Goal: Task Accomplishment & Management: Complete application form

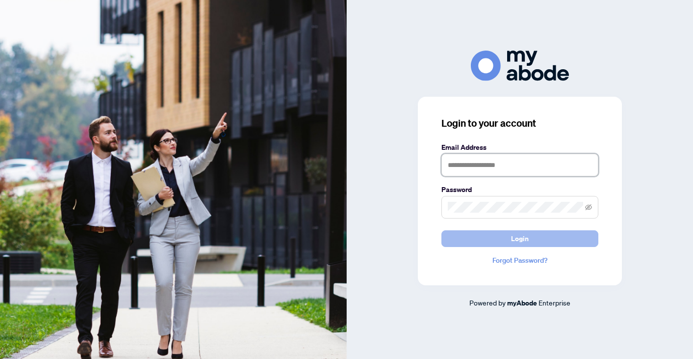
type input "**********"
click at [484, 233] on button "Login" at bounding box center [519, 238] width 157 height 17
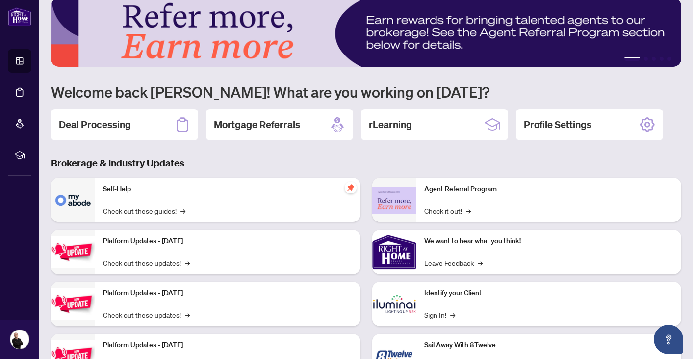
scroll to position [15, 0]
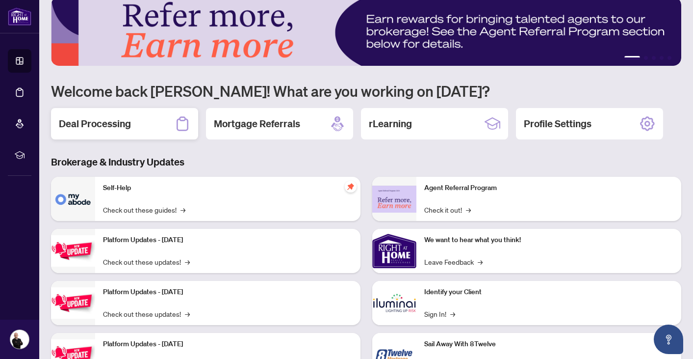
click at [148, 122] on div "Deal Processing" at bounding box center [124, 123] width 147 height 31
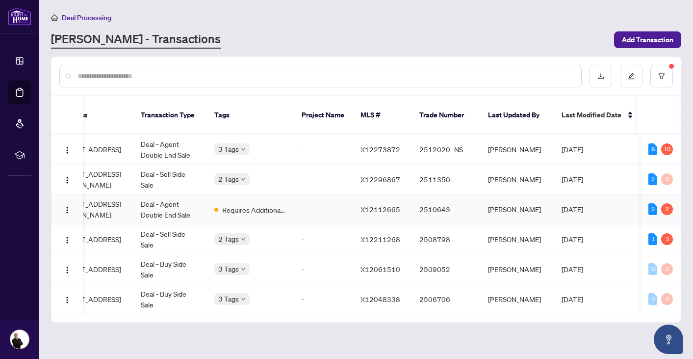
click at [155, 204] on td "Deal - Agent Double End Sale" at bounding box center [170, 209] width 74 height 30
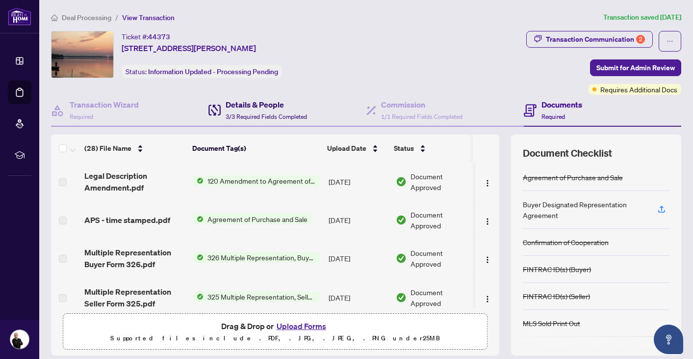
click at [235, 105] on h4 "Details & People" at bounding box center [266, 105] width 81 height 12
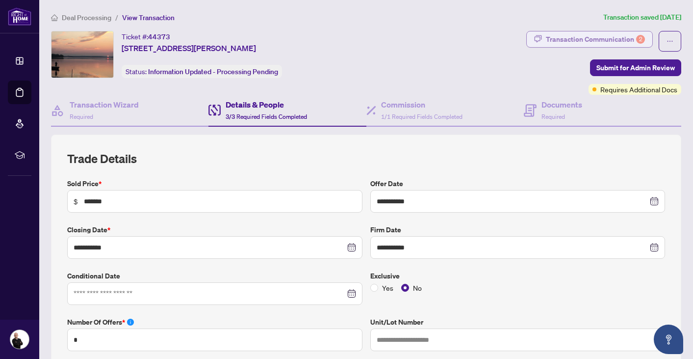
click at [557, 36] on div "Transaction Communication 2" at bounding box center [595, 39] width 99 height 16
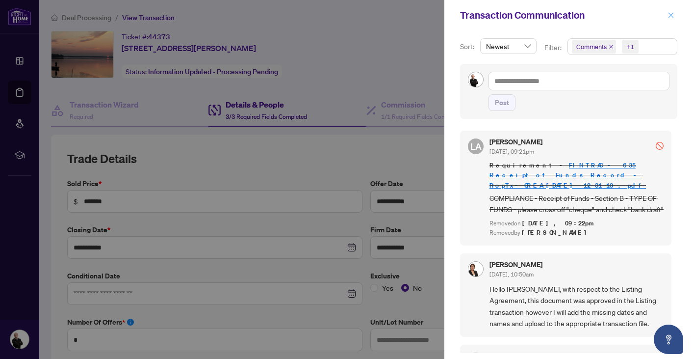
click at [670, 16] on icon "close" at bounding box center [671, 15] width 7 height 7
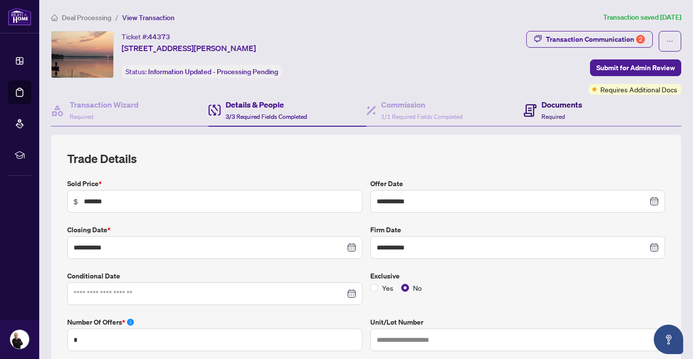
click at [539, 110] on div "Documents Required" at bounding box center [553, 110] width 58 height 23
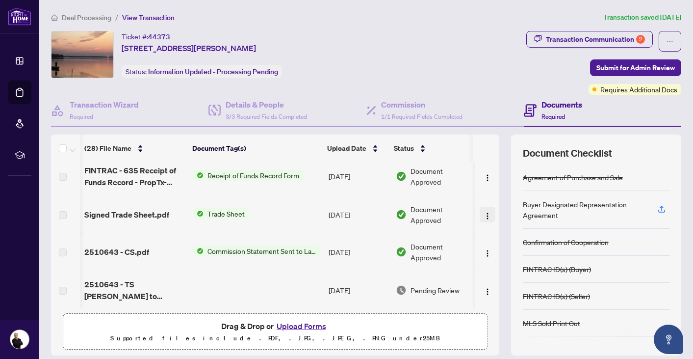
click at [486, 212] on img "button" at bounding box center [488, 216] width 8 height 8
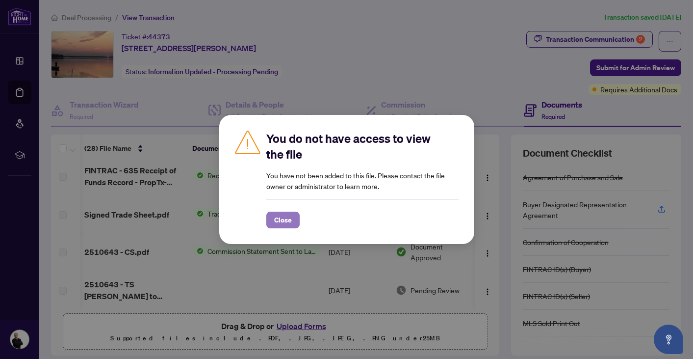
click at [282, 217] on span "Close" at bounding box center [283, 220] width 18 height 16
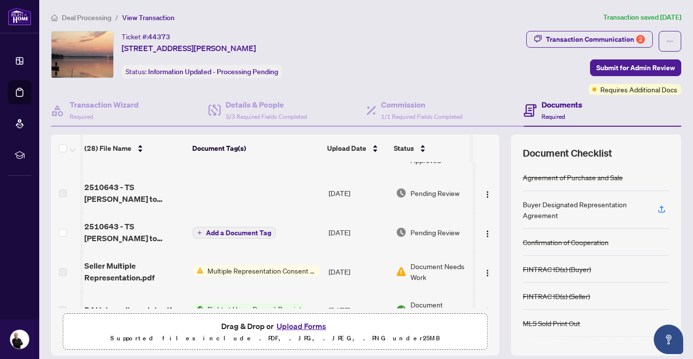
scroll to position [300, 0]
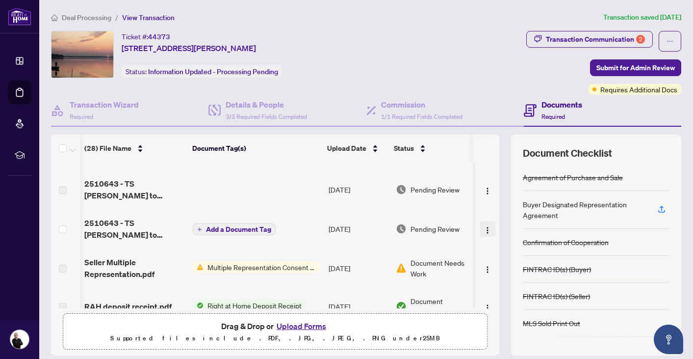
click at [485, 231] on img "button" at bounding box center [488, 230] width 8 height 8
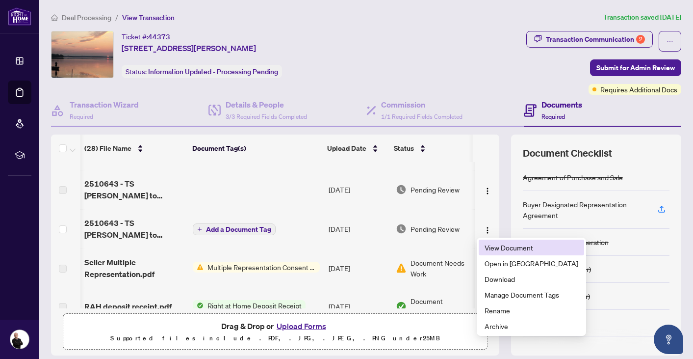
click at [502, 253] on li "View Document" at bounding box center [531, 247] width 105 height 16
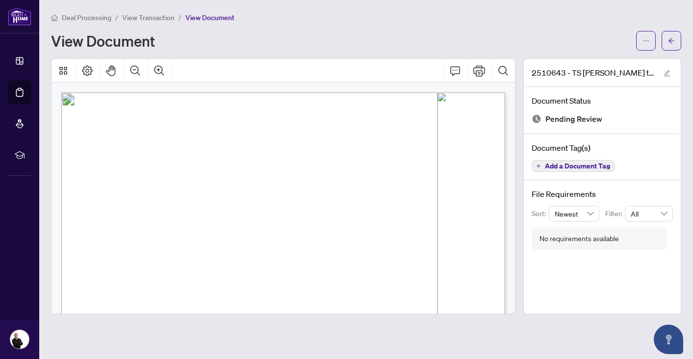
drag, startPoint x: 446, startPoint y: 106, endPoint x: 481, endPoint y: 111, distance: 35.7
click at [673, 41] on icon "arrow-left" at bounding box center [671, 40] width 7 height 7
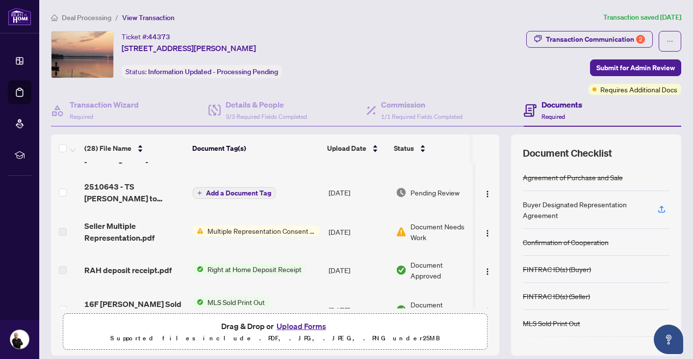
scroll to position [337, 0]
click at [485, 192] on img "button" at bounding box center [488, 193] width 8 height 8
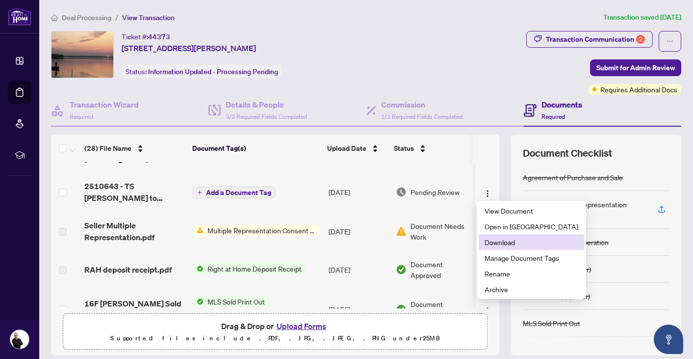
click at [503, 240] on span "Download" at bounding box center [532, 241] width 94 height 11
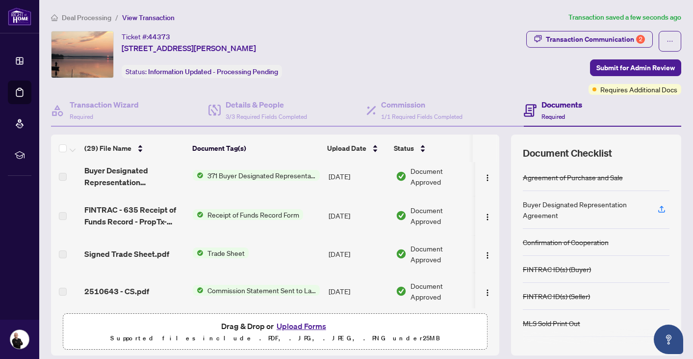
scroll to position [0, 0]
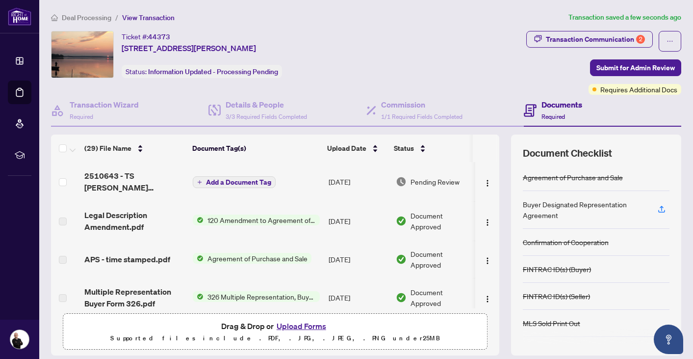
click at [239, 182] on span "Add a Document Tag" at bounding box center [238, 182] width 65 height 7
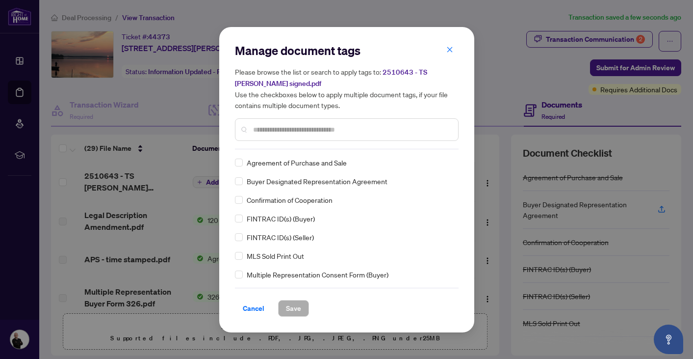
click at [278, 128] on input "text" at bounding box center [351, 129] width 197 height 11
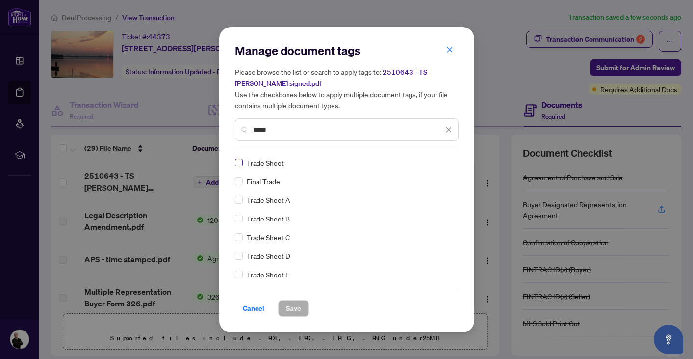
type input "*****"
click at [294, 309] on span "Save" at bounding box center [293, 308] width 15 height 16
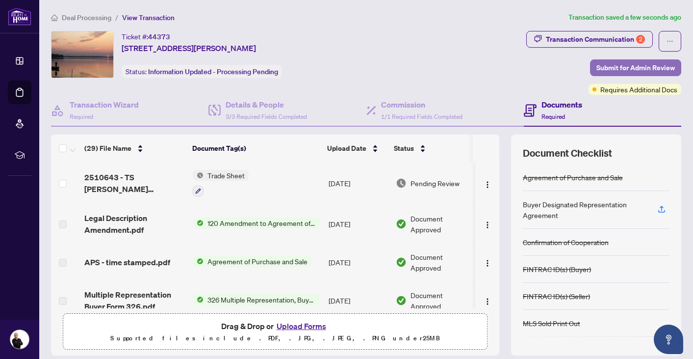
click at [641, 66] on span "Submit for Admin Review" at bounding box center [635, 68] width 78 height 16
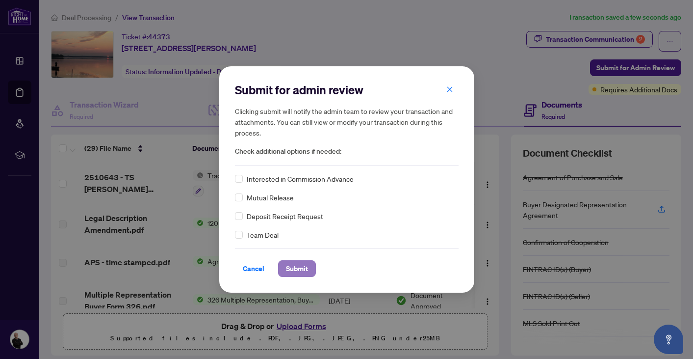
click at [296, 267] on span "Submit" at bounding box center [297, 268] width 22 height 16
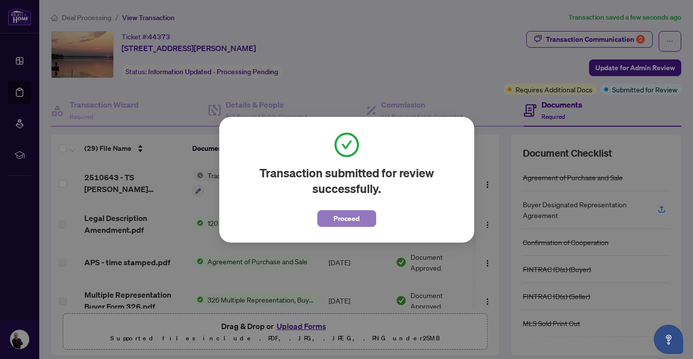
click at [352, 216] on span "Proceed" at bounding box center [347, 218] width 26 height 16
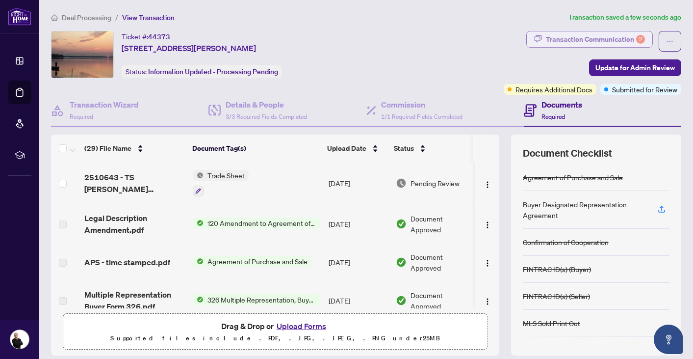
click at [603, 38] on div "Transaction Communication 2" at bounding box center [595, 39] width 99 height 16
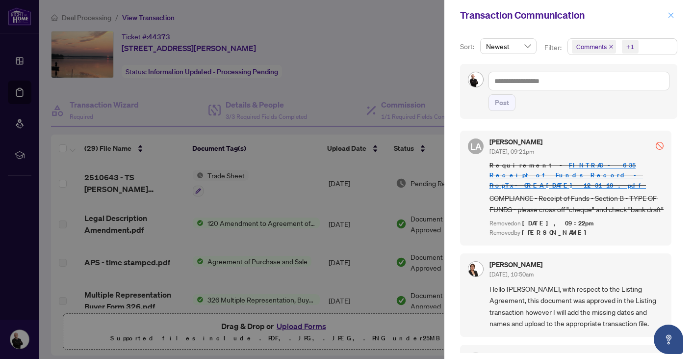
click at [668, 19] on span "button" at bounding box center [671, 15] width 7 height 16
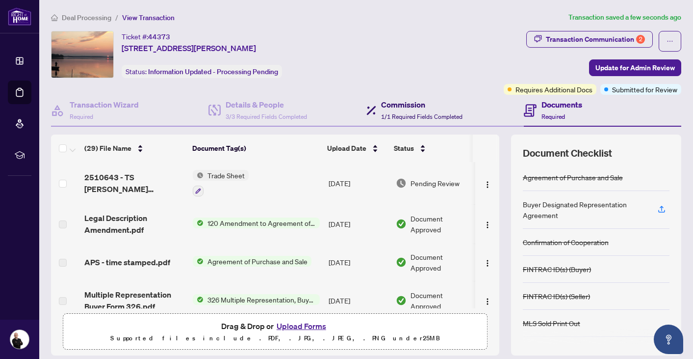
click at [407, 107] on h4 "Commission" at bounding box center [421, 105] width 81 height 12
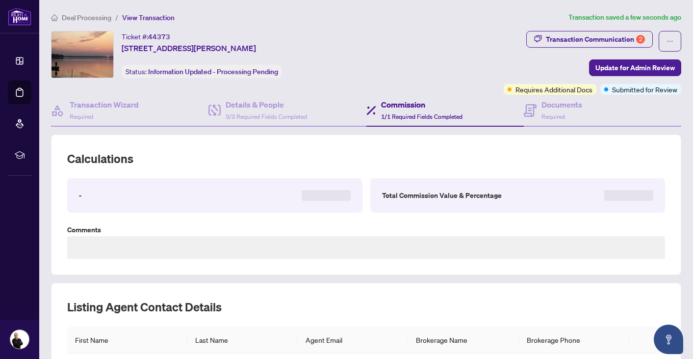
type textarea "**********"
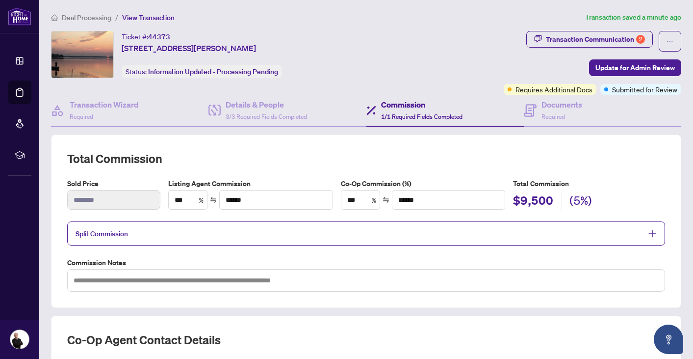
click at [91, 16] on span "Deal Processing" at bounding box center [87, 17] width 50 height 9
